Goal: Information Seeking & Learning: Learn about a topic

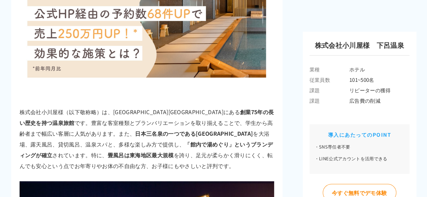
scroll to position [270, 0]
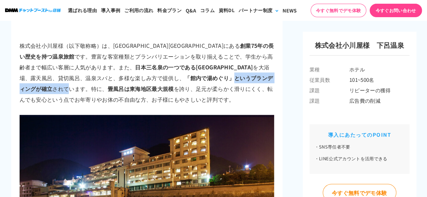
drag, startPoint x: 120, startPoint y: 79, endPoint x: 204, endPoint y: 76, distance: 83.4
click at [204, 76] on p "株式会社小川屋様（以下敬称略）は、[GEOGRAPHIC_DATA][GEOGRAPHIC_DATA]にある 創業75年の長い歴史を持つ温泉旅館 です。豊富な…" at bounding box center [147, 72] width 254 height 65
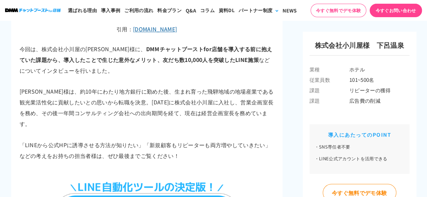
scroll to position [506, 0]
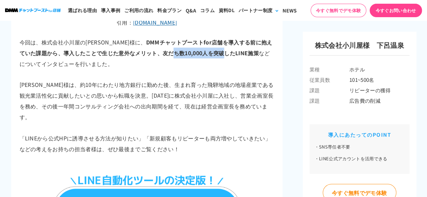
drag, startPoint x: 139, startPoint y: 53, endPoint x: 193, endPoint y: 53, distance: 54.0
click at [193, 53] on strong "DMMチャットブーストfor店舗を導入する前に抱えていた課題から、導入したことで生じた意外なメリット、友だち数10,000人を突破したLINE施策" at bounding box center [146, 47] width 253 height 19
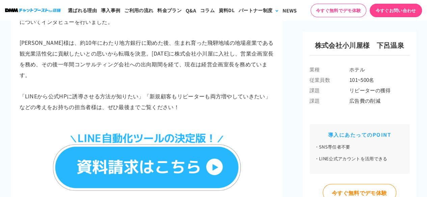
scroll to position [540, 0]
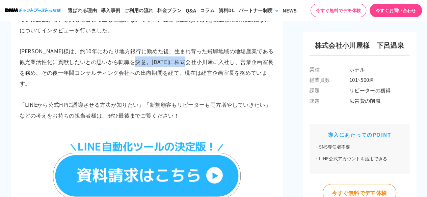
drag, startPoint x: 151, startPoint y: 65, endPoint x: 217, endPoint y: 64, distance: 66.2
click at [217, 64] on p "[PERSON_NAME]様は、約10年にわたり地方銀行に勤めた後、生まれ育った飛騨地域の地場産業である観光業活性化に貢献したいとの思いから転職を決意。[DA…" at bounding box center [147, 67] width 254 height 43
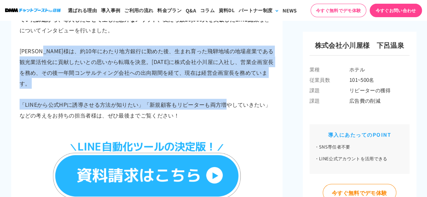
drag, startPoint x: 54, startPoint y: 48, endPoint x: 223, endPoint y: 86, distance: 173.3
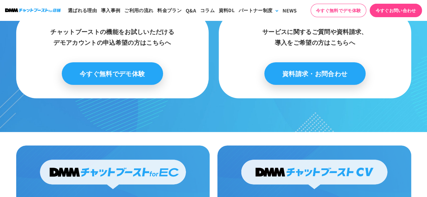
scroll to position [4033, 0]
